Goal: Consume media (video, audio)

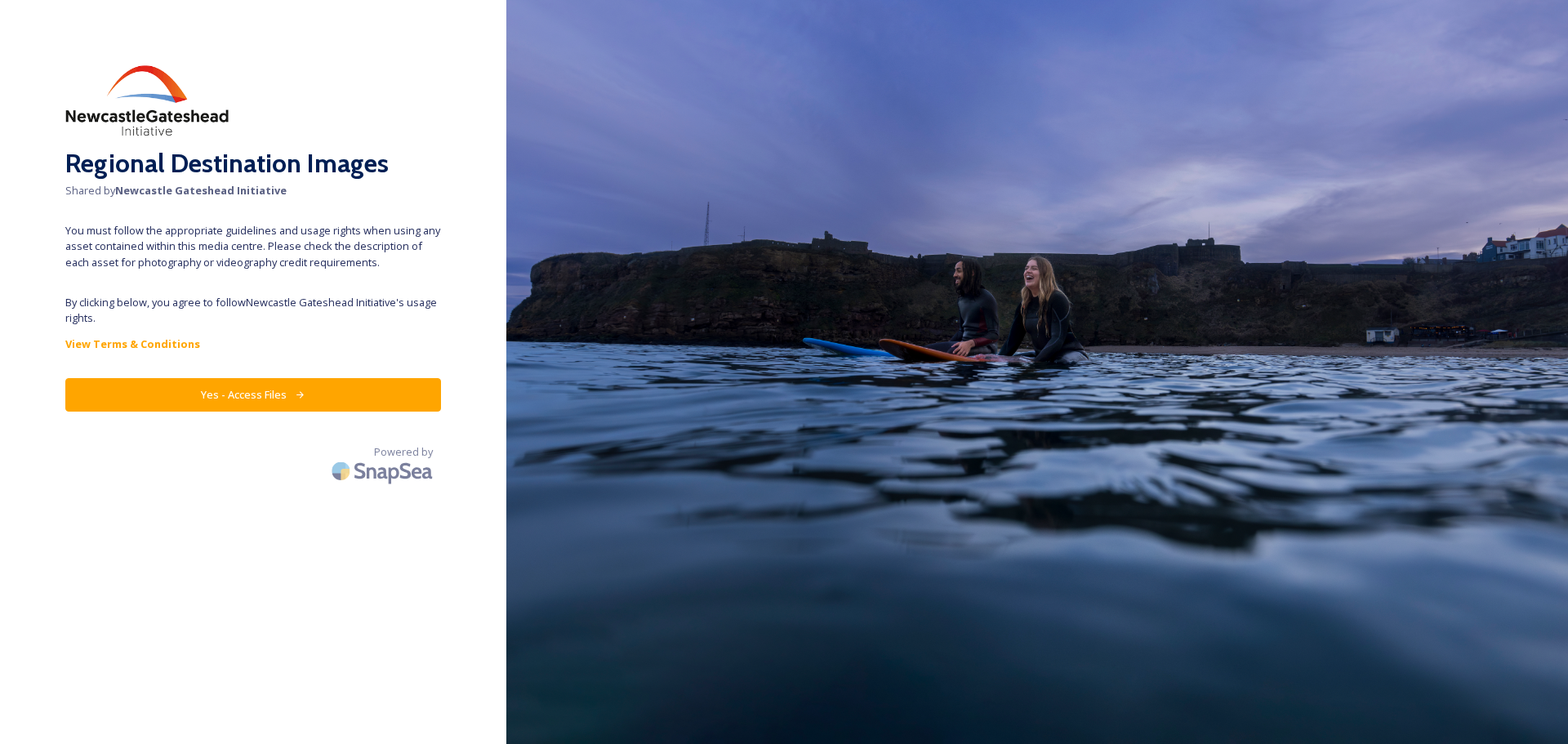
click at [308, 395] on button "Yes - Access Files" at bounding box center [254, 395] width 376 height 33
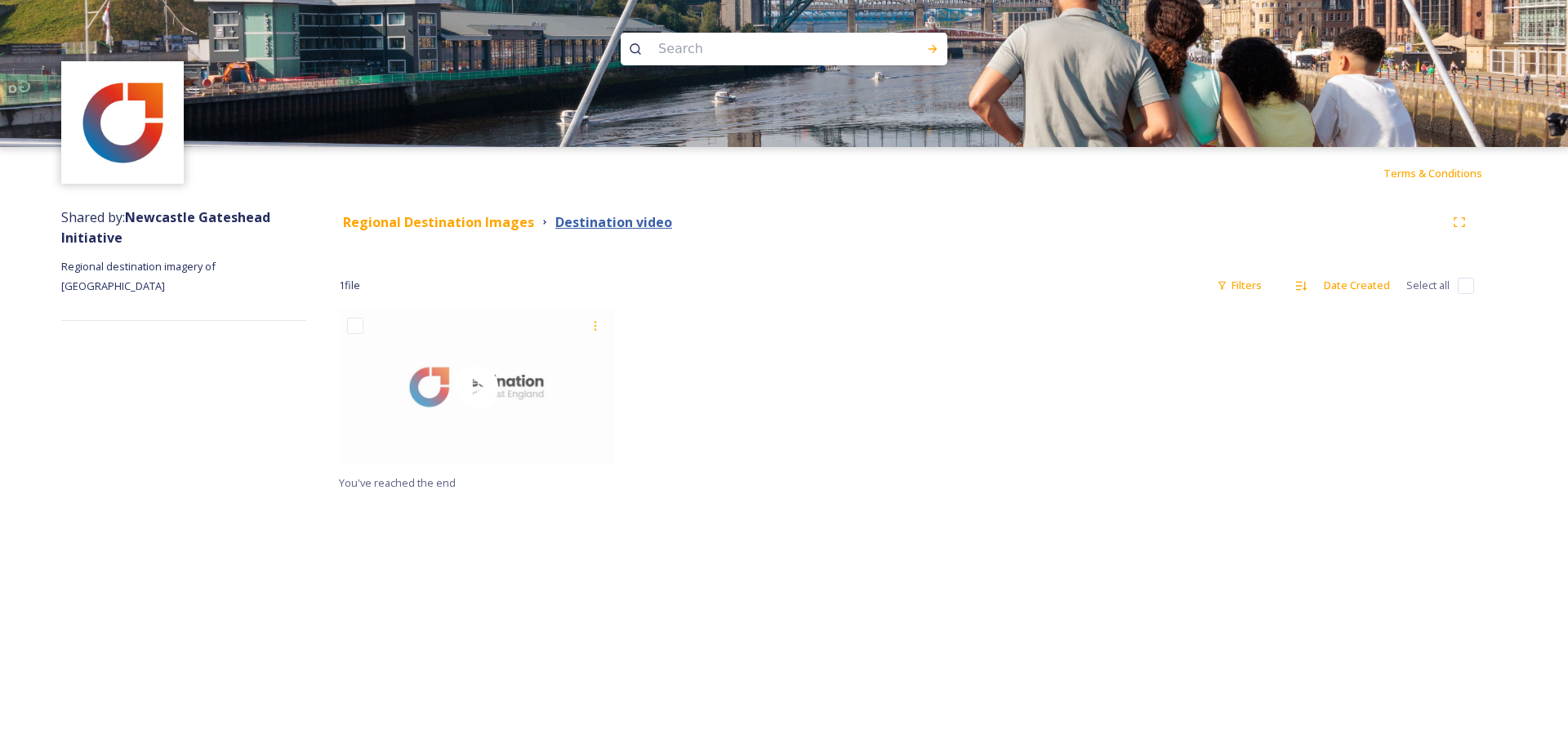
click at [603, 215] on strong "Destination video" at bounding box center [613, 222] width 116 height 18
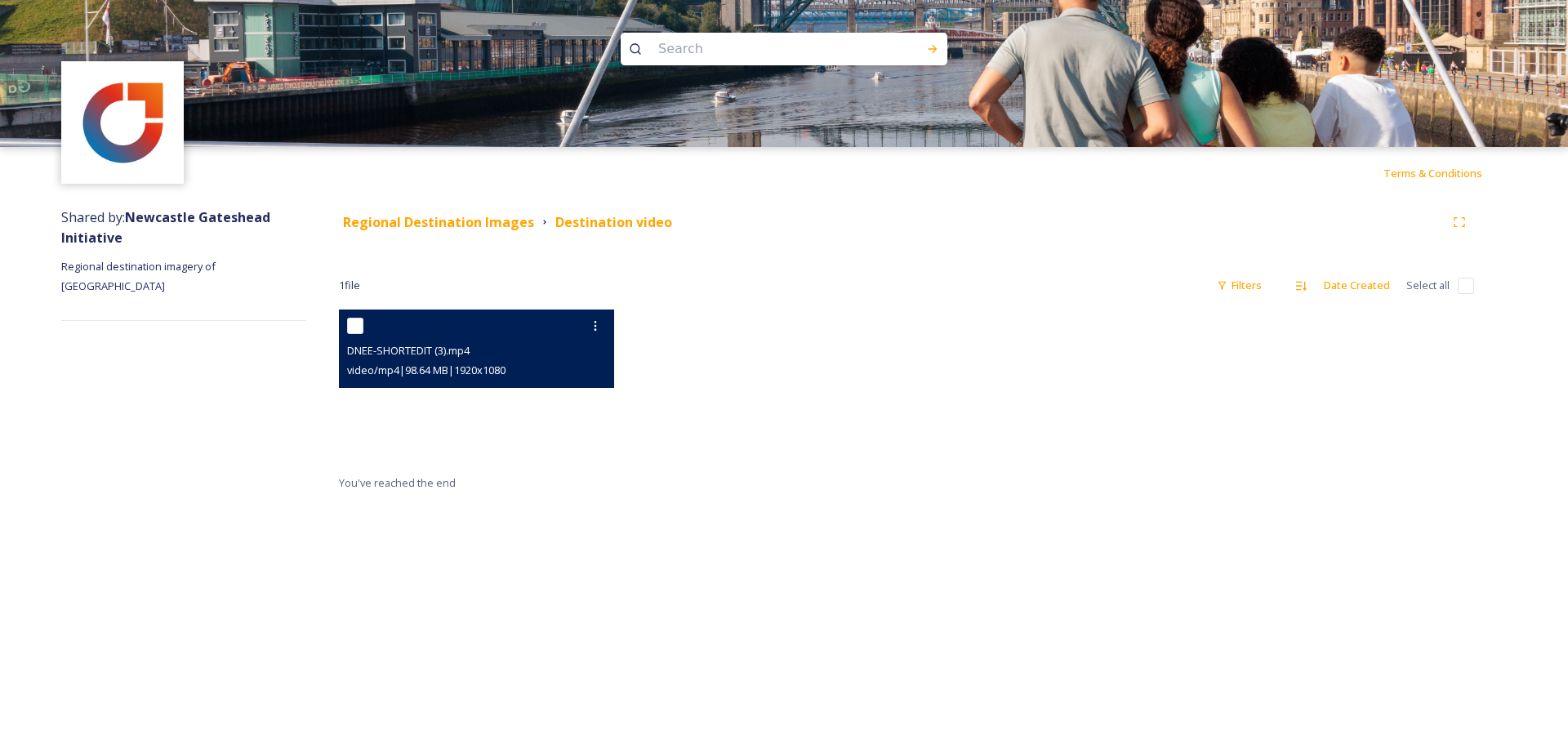
click at [469, 390] on video "DNEE-SHORTEDIT (3).mp4" at bounding box center [476, 387] width 275 height 156
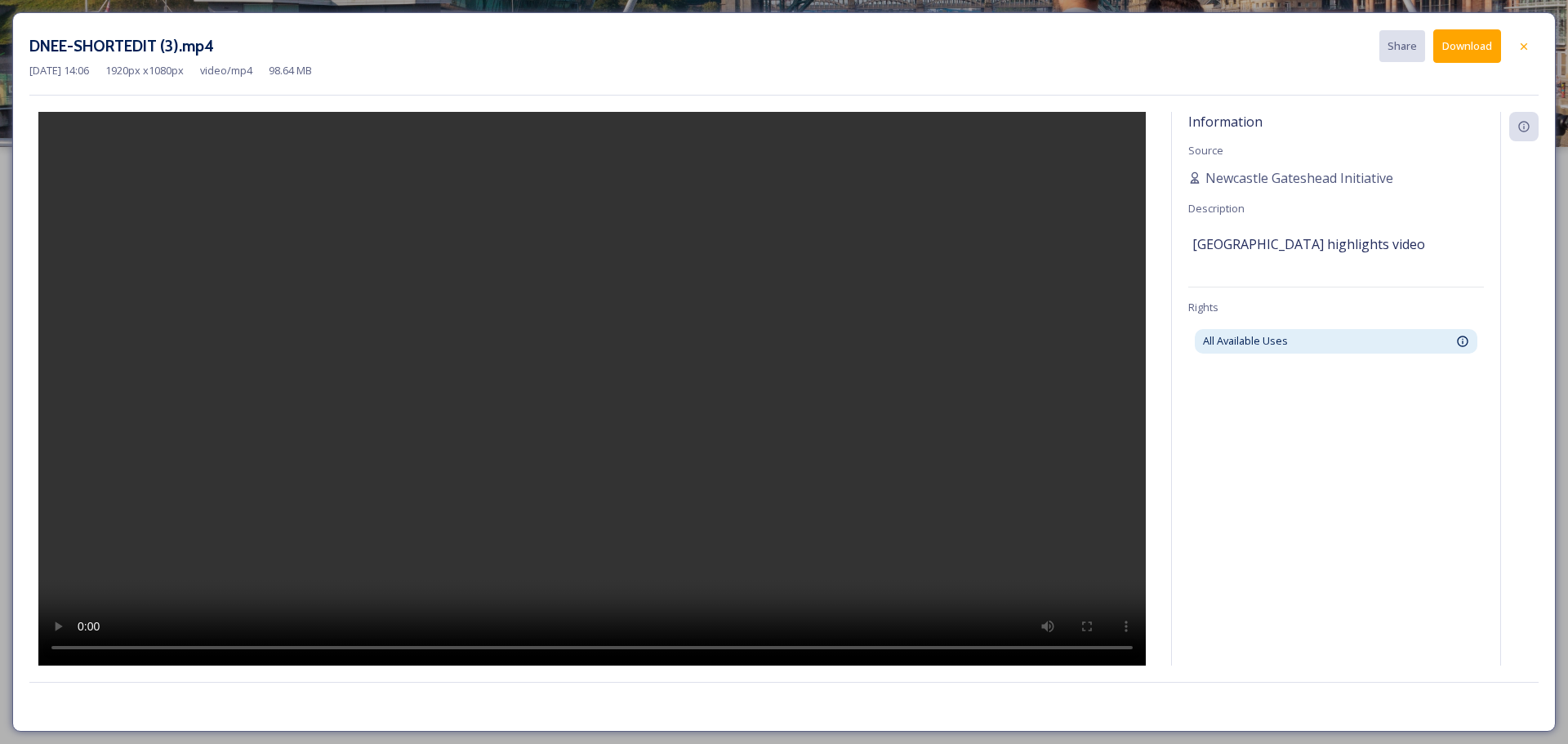
click at [510, 400] on video at bounding box center [591, 389] width 1107 height 554
click at [1525, 40] on icon at bounding box center [1523, 46] width 13 height 13
